Goal: Task Accomplishment & Management: Complete application form

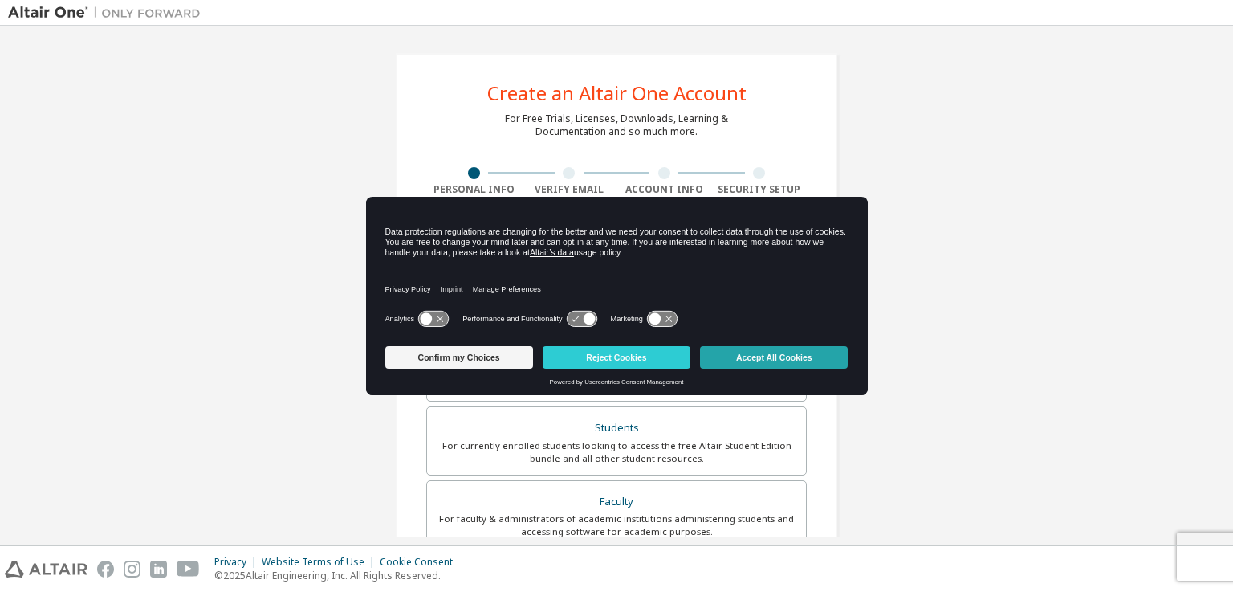
click at [793, 363] on button "Accept All Cookies" at bounding box center [774, 357] width 148 height 22
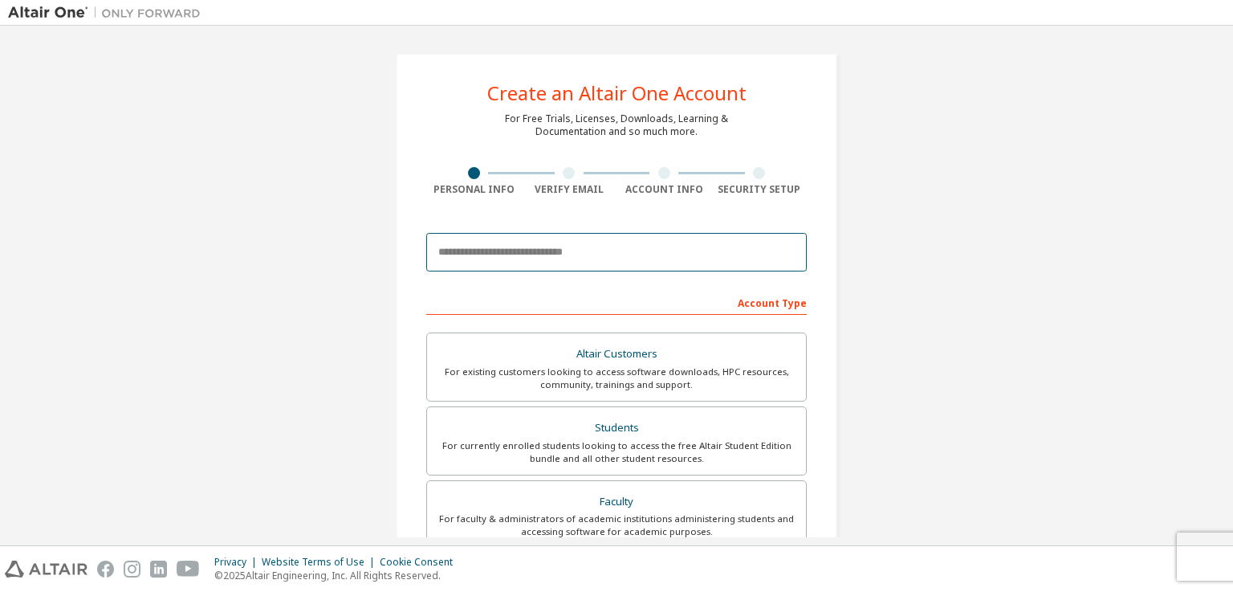
click at [674, 267] on input "email" at bounding box center [616, 252] width 381 height 39
type input "**********"
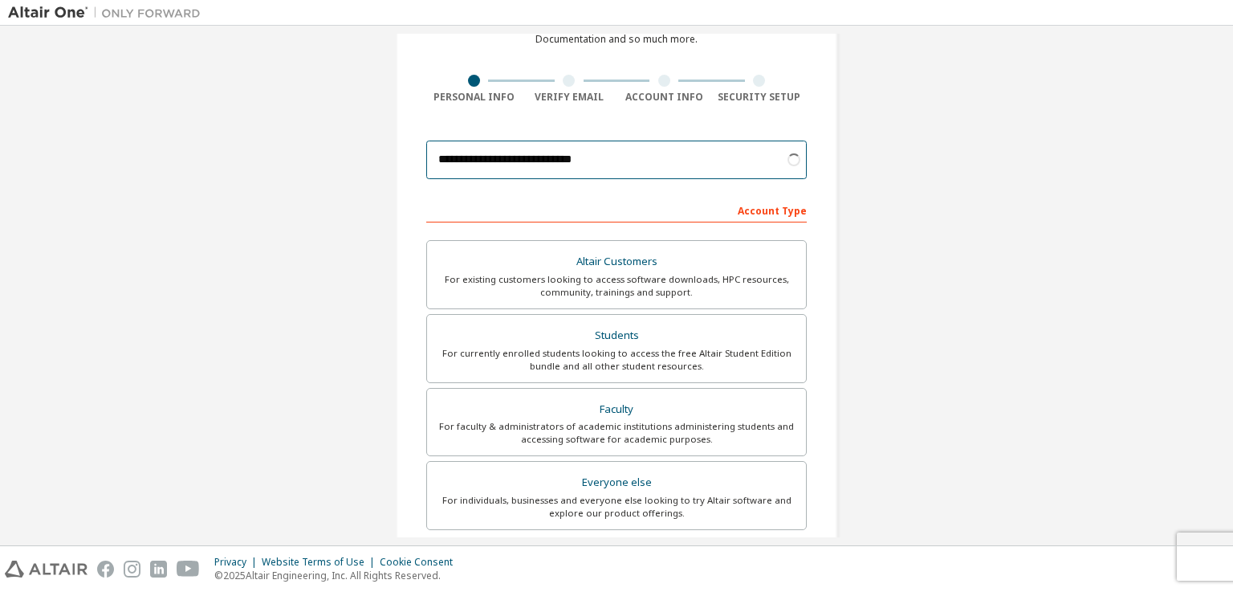
scroll to position [98, 0]
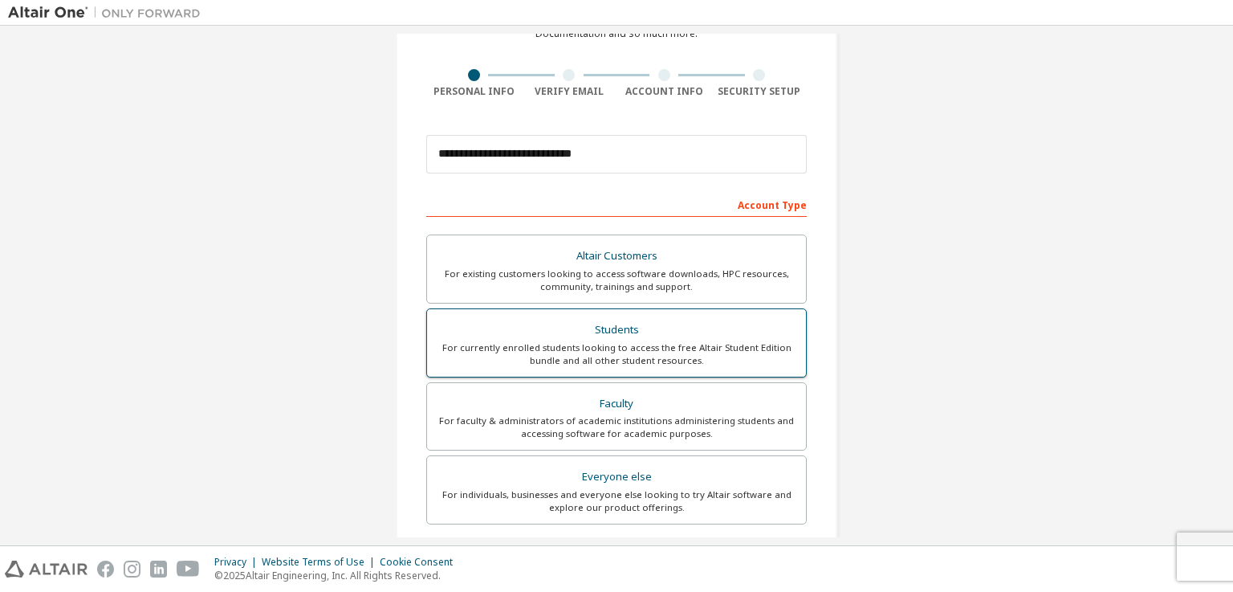
click at [742, 330] on div "Students" at bounding box center [617, 330] width 360 height 22
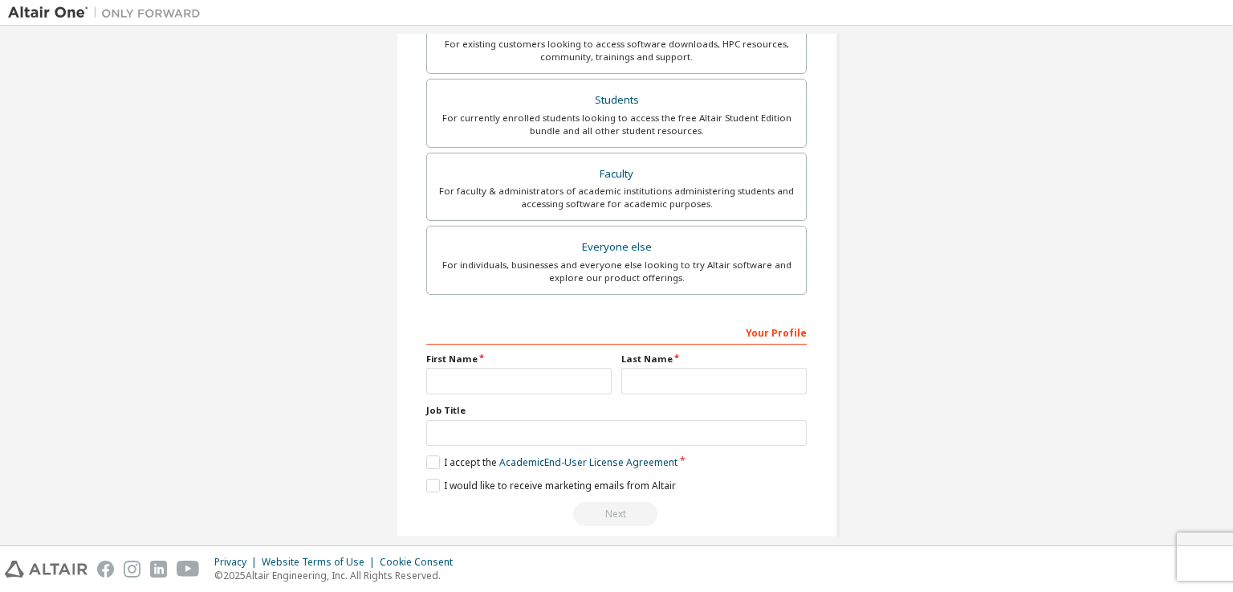
scroll to position [347, 0]
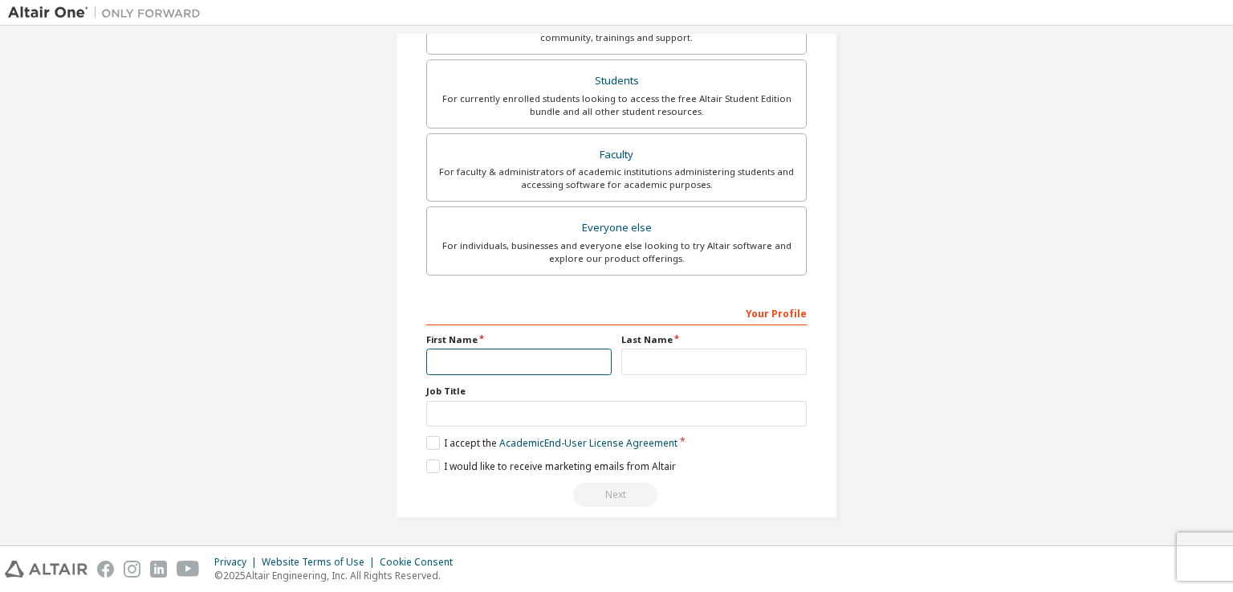
click at [581, 357] on input "text" at bounding box center [518, 361] width 185 height 26
type input "*********"
type input "*******"
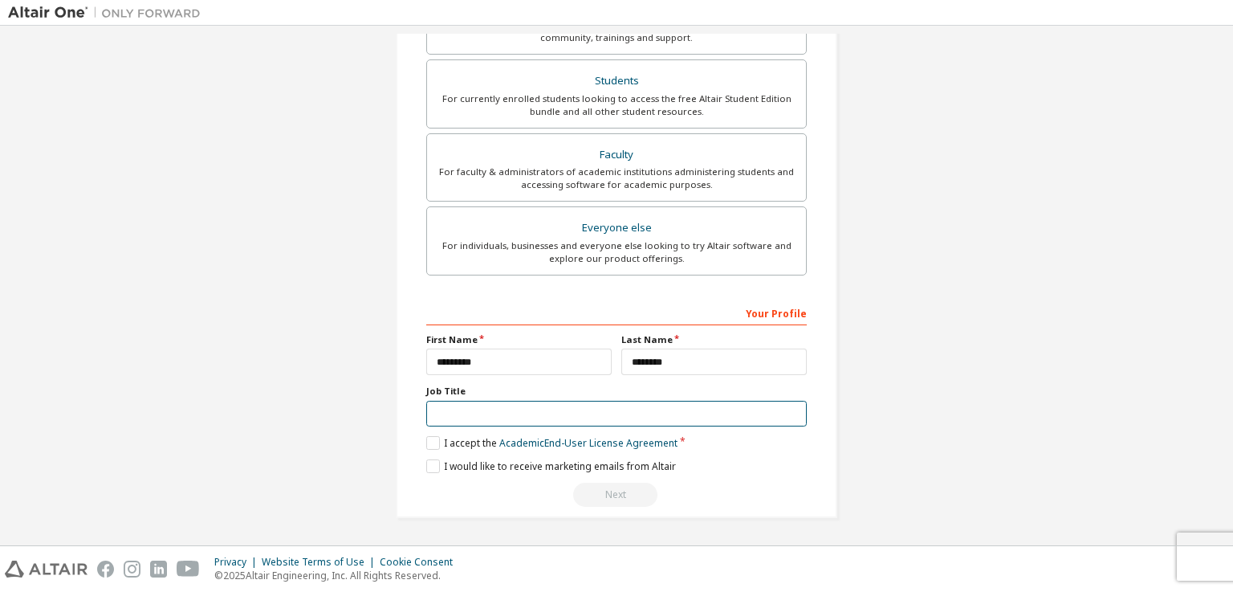
click at [587, 410] on input "text" at bounding box center [616, 414] width 381 height 26
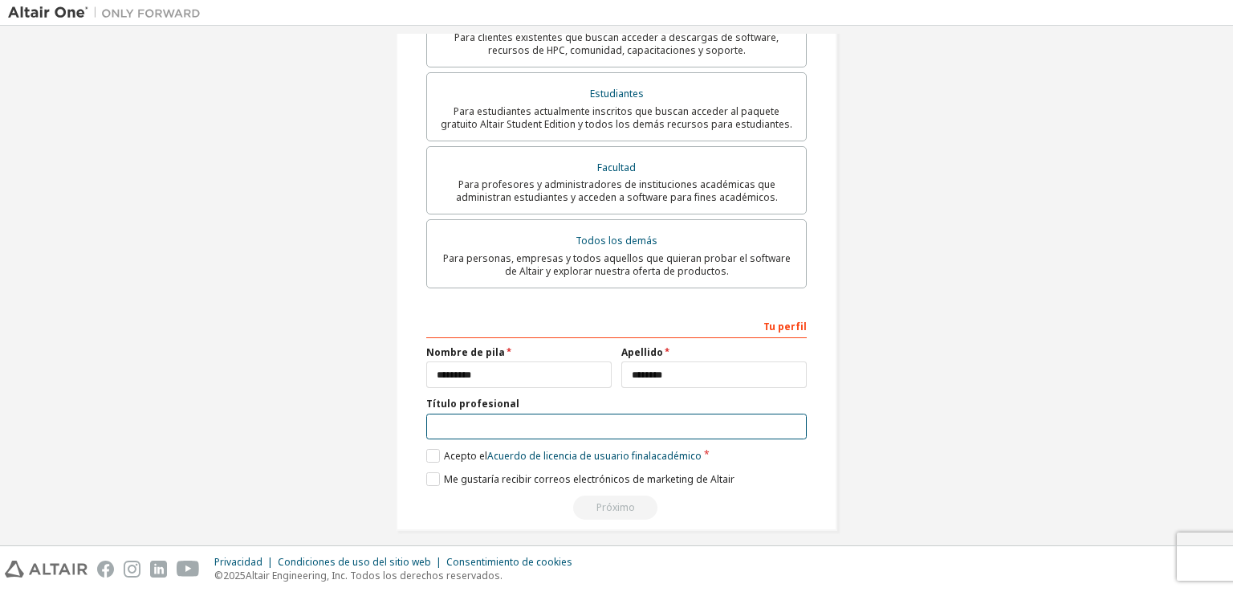
click at [693, 414] on input "text" at bounding box center [616, 427] width 381 height 26
click at [430, 449] on label "Acepto el Acuerdo de licencia de usuario final académico" at bounding box center [563, 456] width 275 height 14
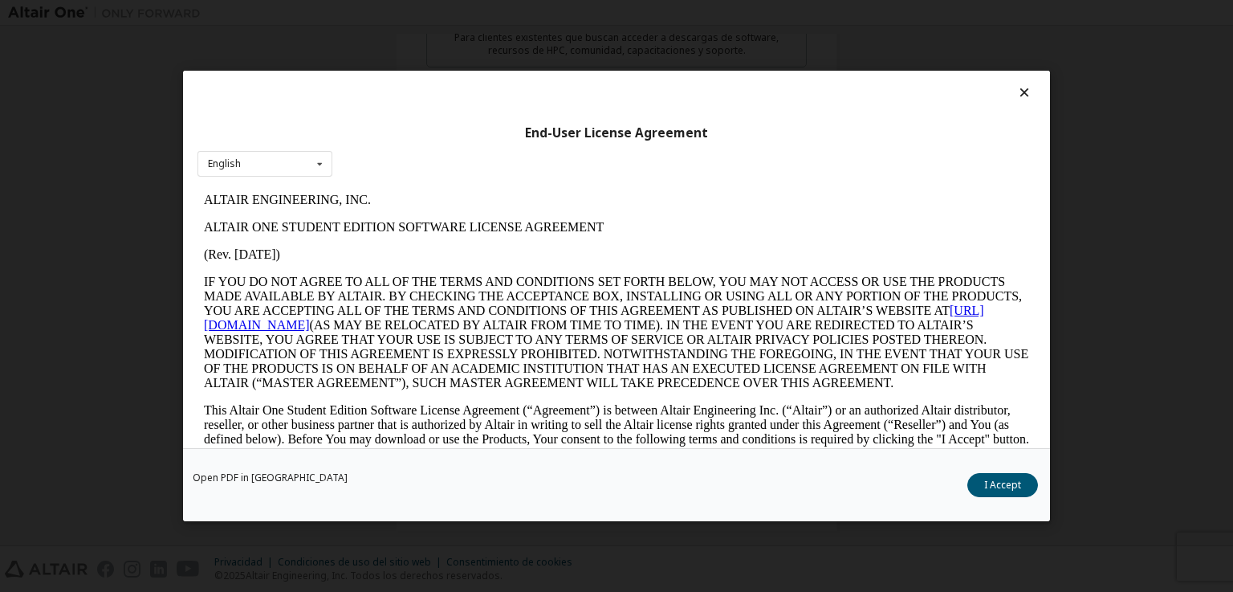
scroll to position [0, 0]
click at [1010, 475] on button "Acepto" at bounding box center [1005, 485] width 67 height 24
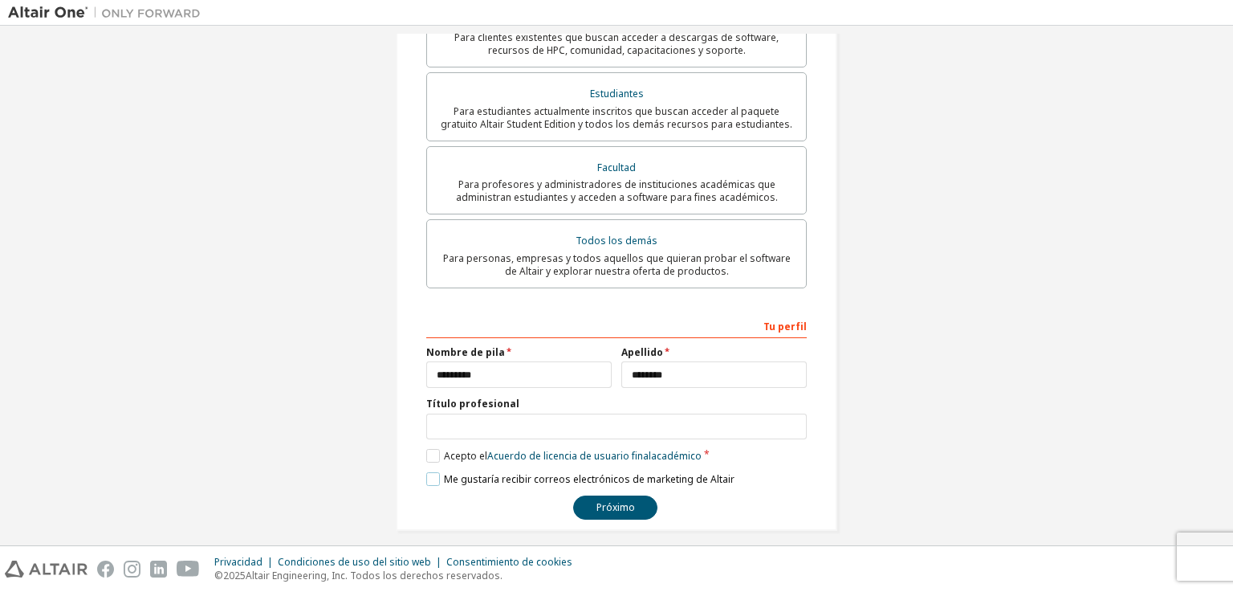
click at [429, 472] on label "Me gustaría recibir correos electrónicos de marketing de Altair" at bounding box center [580, 479] width 308 height 14
click at [605, 500] on font "Próximo" at bounding box center [616, 507] width 39 height 14
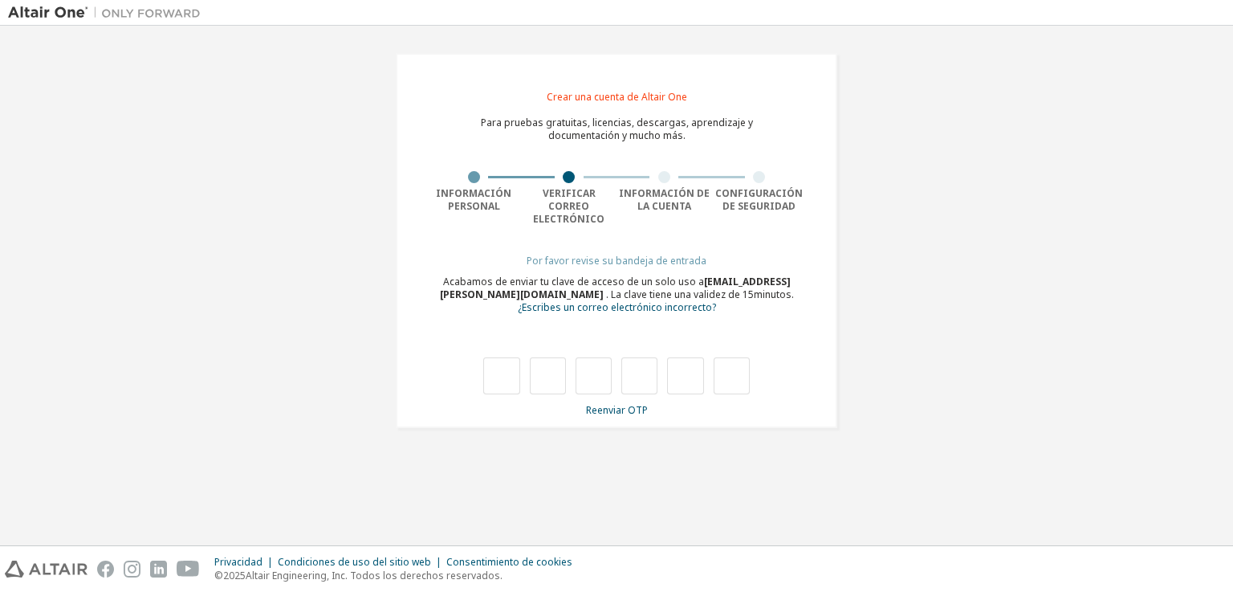
type input "*"
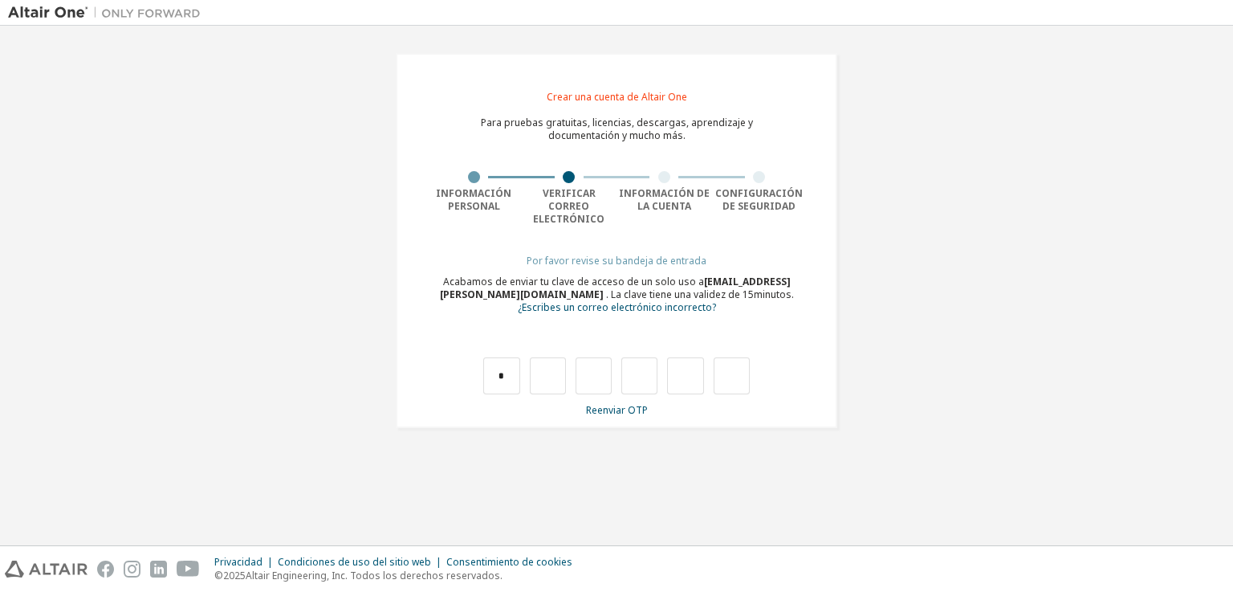
type input "*"
